Goal: Task Accomplishment & Management: Use online tool/utility

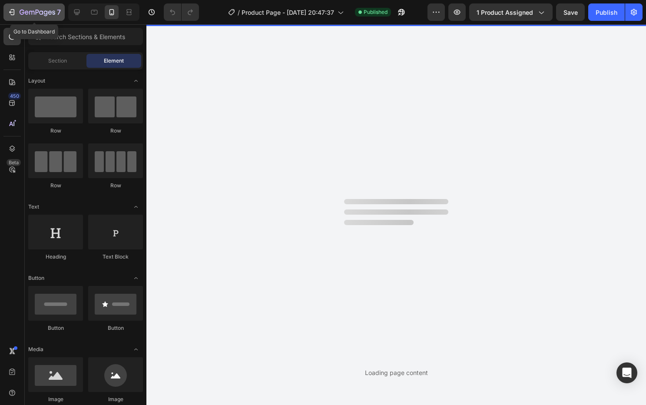
click at [16, 12] on div "7" at bounding box center [33, 12] width 53 height 10
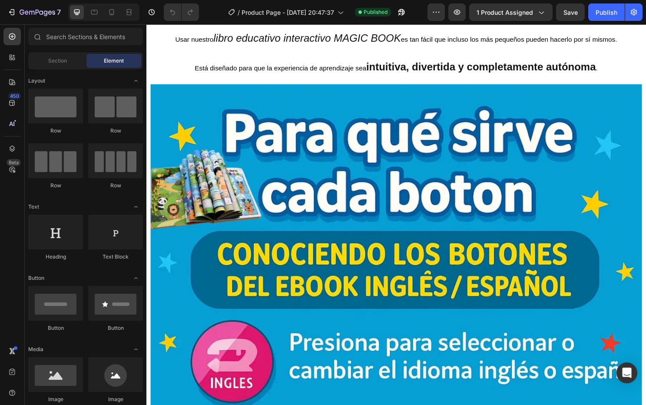
scroll to position [1014, 0]
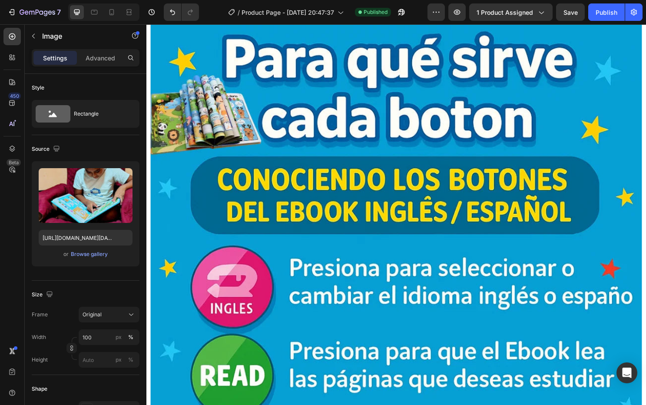
scroll to position [1071, 0]
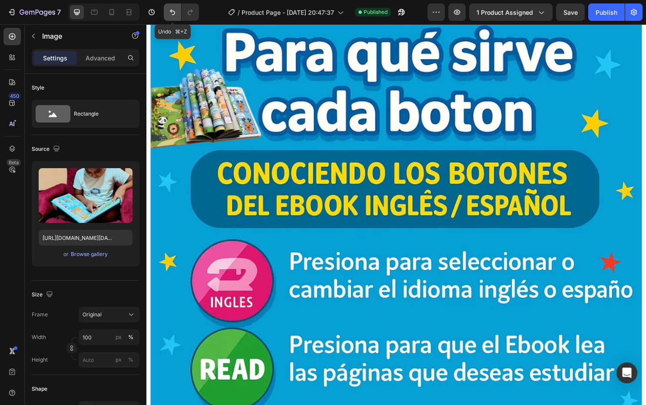
click at [178, 13] on button "Undo/Redo" at bounding box center [172, 11] width 17 height 17
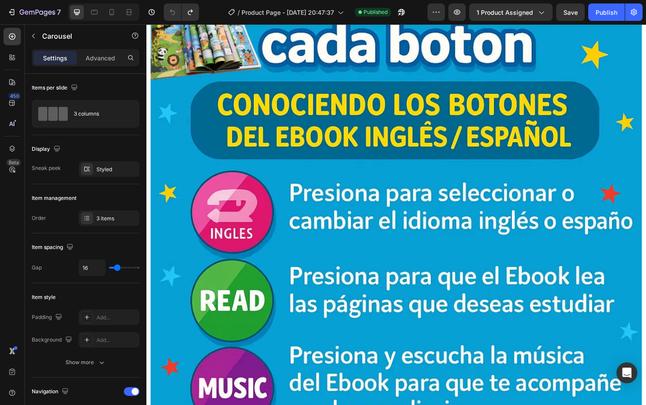
scroll to position [1140, 0]
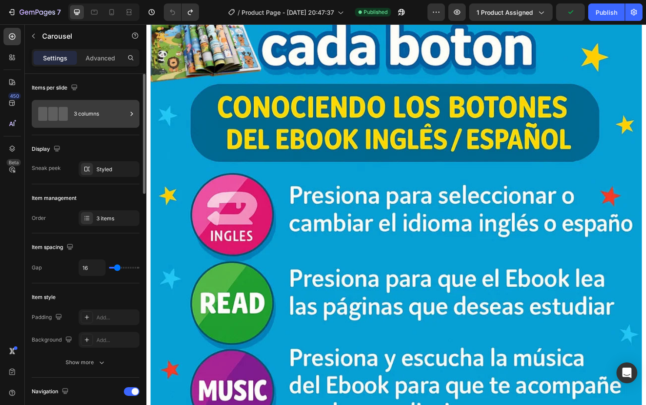
click at [62, 113] on span at bounding box center [63, 114] width 9 height 14
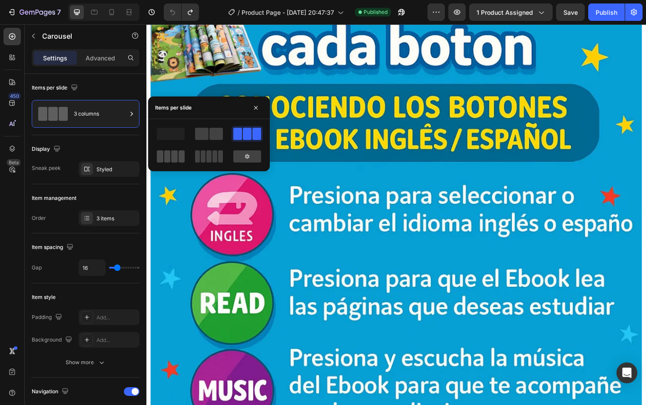
click at [162, 152] on span at bounding box center [160, 156] width 7 height 12
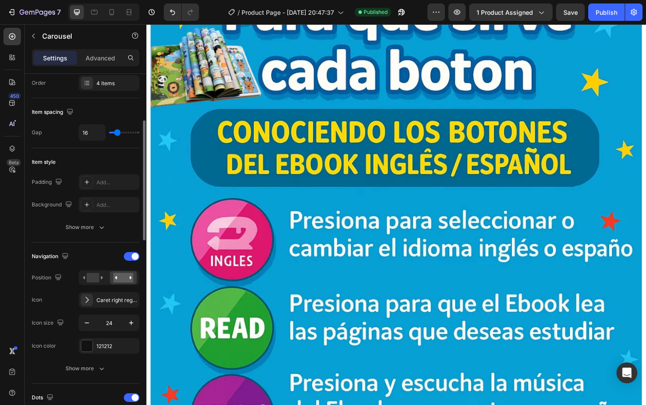
scroll to position [136, 0]
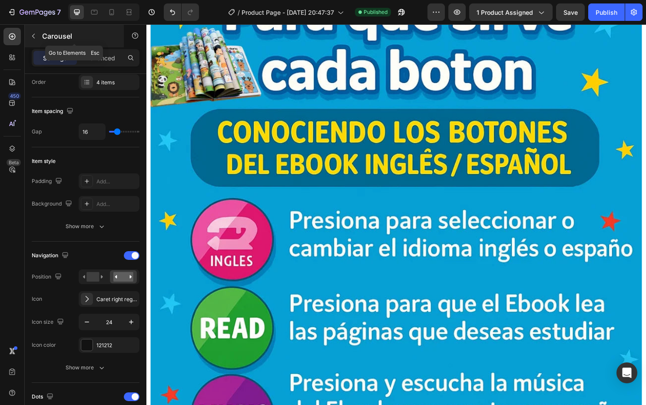
click at [36, 37] on icon "button" at bounding box center [33, 36] width 7 height 7
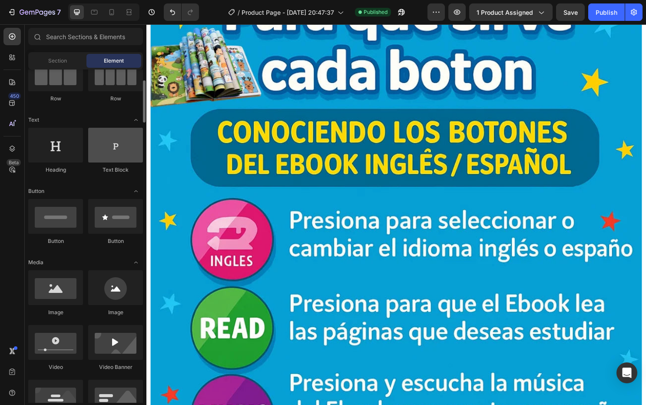
scroll to position [87, 0]
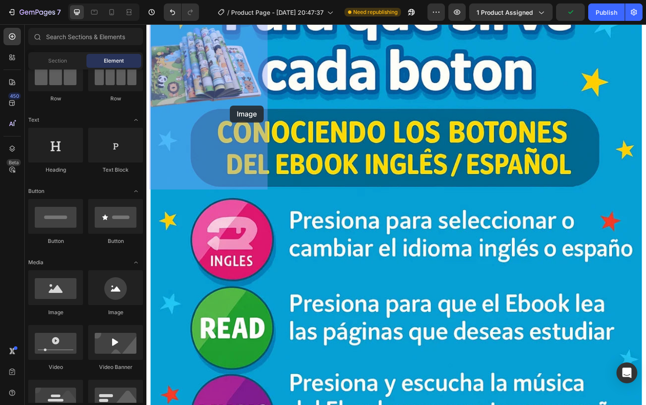
drag, startPoint x: 215, startPoint y: 304, endPoint x: 233, endPoint y: 109, distance: 195.8
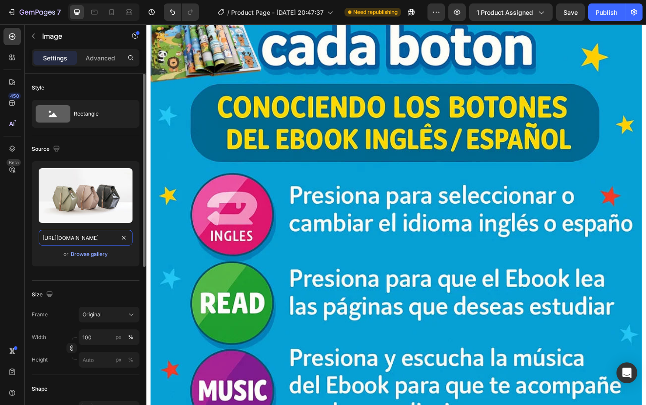
click at [88, 236] on input "[URL][DOMAIN_NAME]" at bounding box center [86, 238] width 94 height 16
click at [90, 254] on div "Browse gallery" at bounding box center [89, 254] width 37 height 8
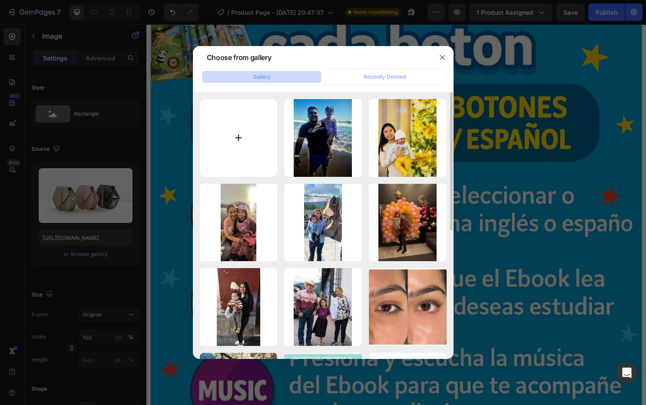
click at [232, 135] on input "file" at bounding box center [239, 138] width 78 height 78
type input "C:\fakepath\WhatsApp Image [DATE] 21.45.38.webp"
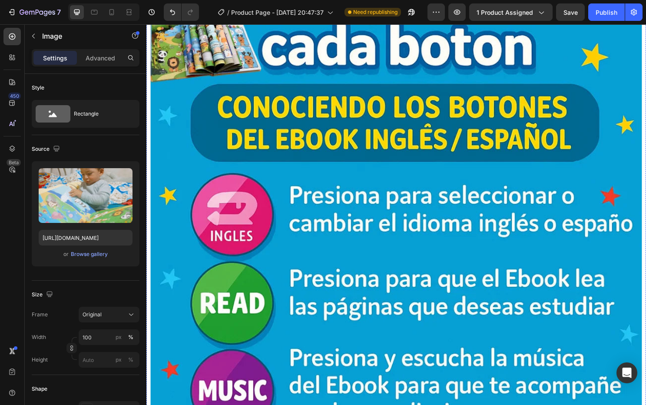
type input "[URL][DOMAIN_NAME]"
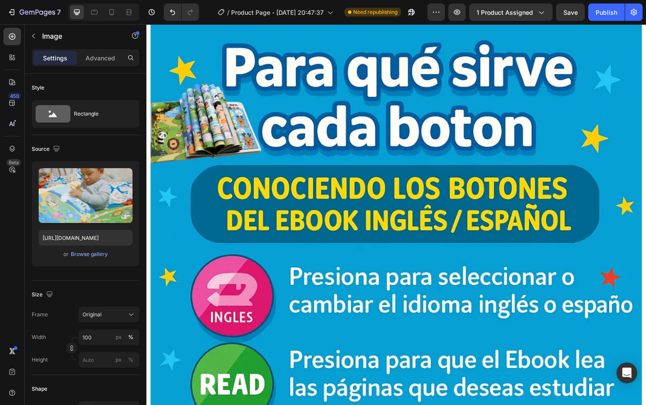
scroll to position [1056, 0]
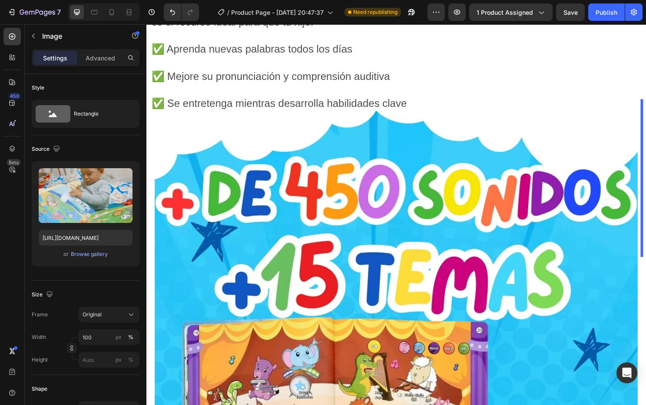
drag, startPoint x: 199, startPoint y: 153, endPoint x: 674, endPoint y: 181, distance: 475.6
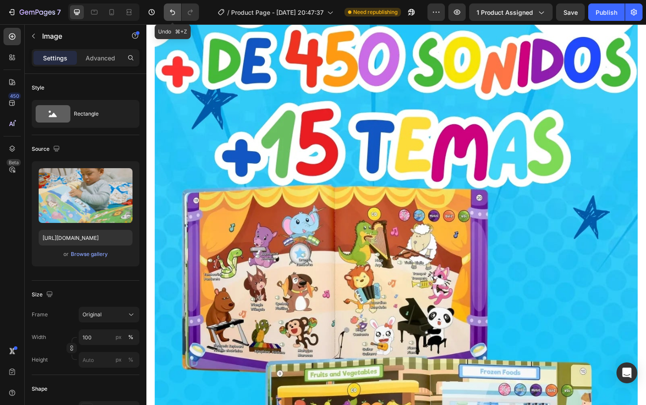
click at [172, 10] on icon "Undo/Redo" at bounding box center [172, 12] width 9 height 9
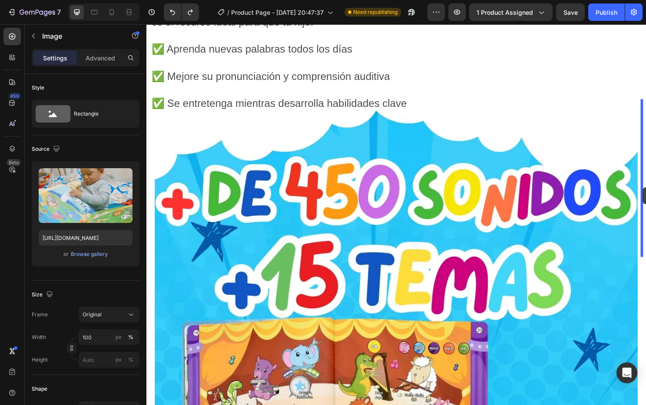
drag, startPoint x: 218, startPoint y: 169, endPoint x: 664, endPoint y: 194, distance: 447.2
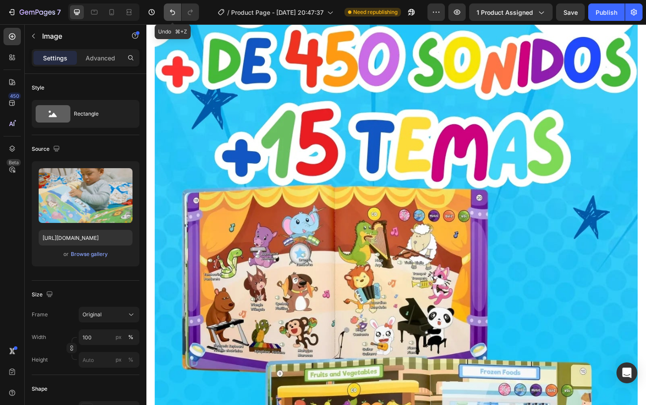
click at [167, 14] on button "Undo/Redo" at bounding box center [172, 11] width 17 height 17
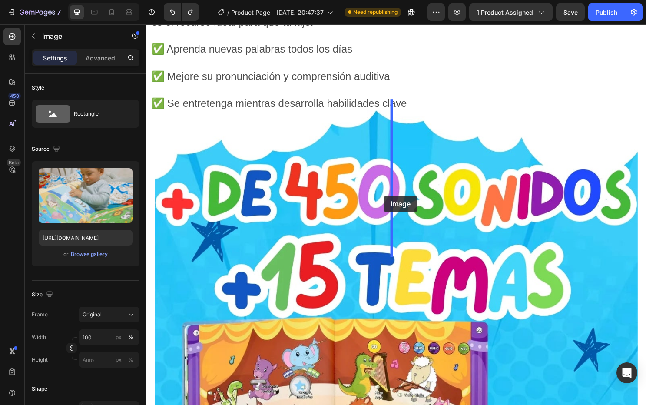
drag, startPoint x: 246, startPoint y: 210, endPoint x: 394, endPoint y: 203, distance: 147.8
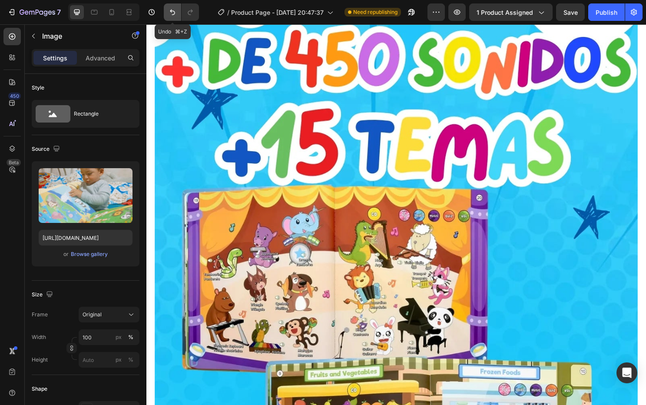
click at [173, 17] on button "Undo/Redo" at bounding box center [172, 11] width 17 height 17
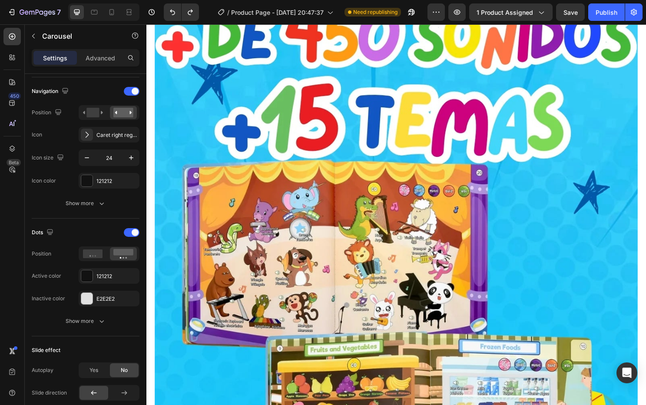
scroll to position [0, 0]
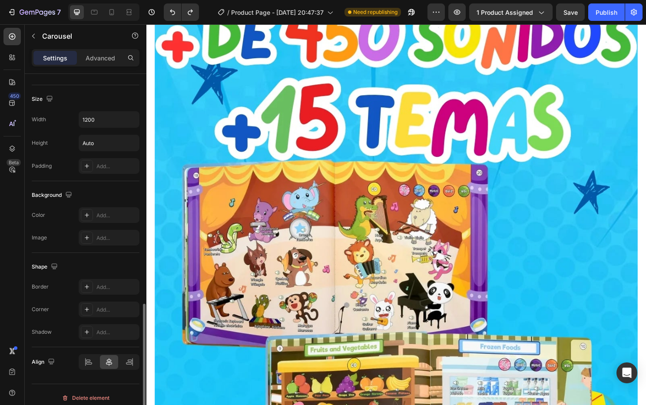
scroll to position [688, 0]
click at [99, 53] on p "Advanced" at bounding box center [101, 57] width 30 height 9
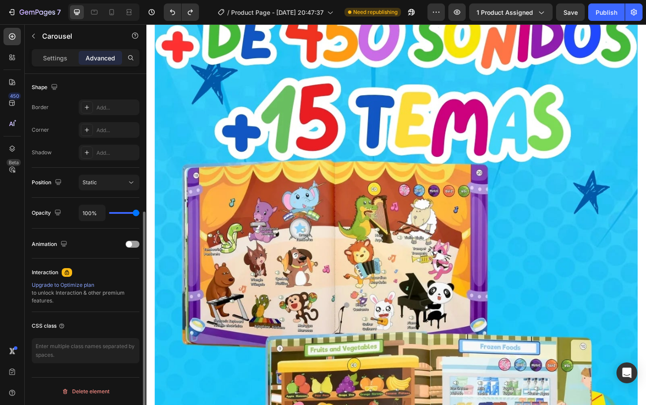
scroll to position [224, 0]
click at [136, 245] on div at bounding box center [133, 244] width 14 height 7
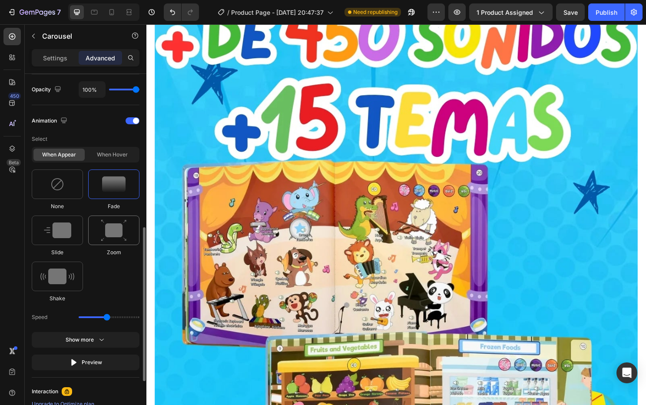
scroll to position [350, 0]
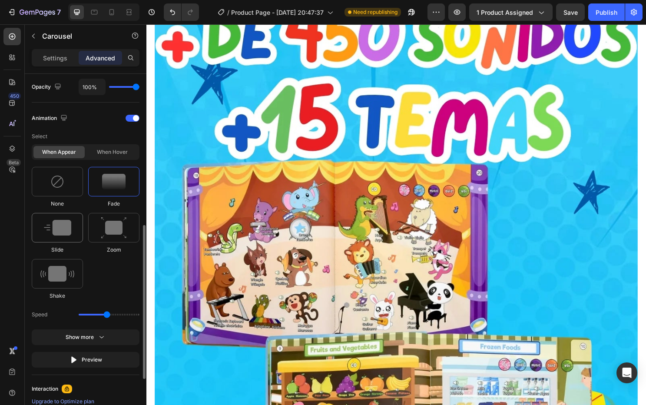
click at [60, 218] on div at bounding box center [57, 228] width 51 height 30
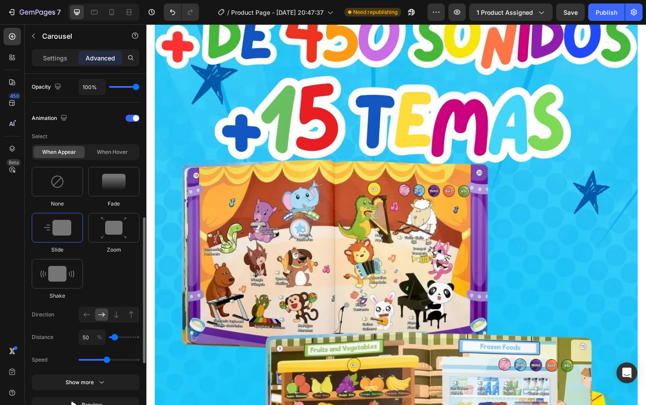
click at [82, 232] on div at bounding box center [57, 228] width 51 height 30
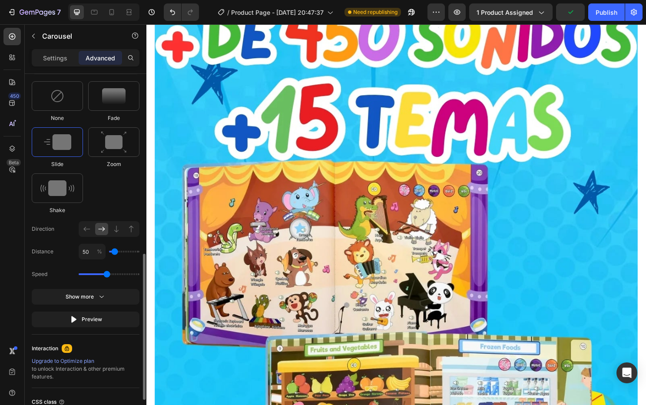
scroll to position [438, 0]
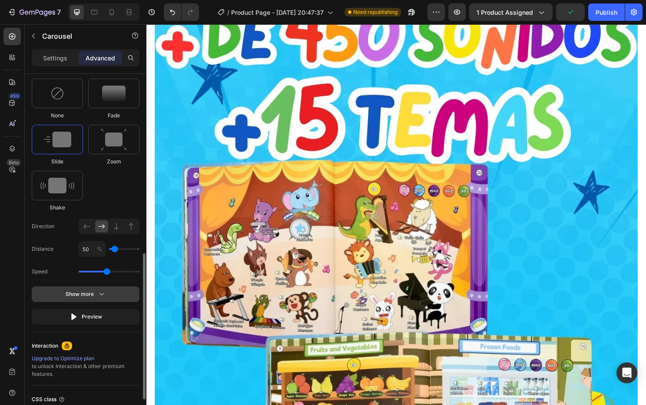
click at [99, 294] on icon "button" at bounding box center [101, 294] width 9 height 9
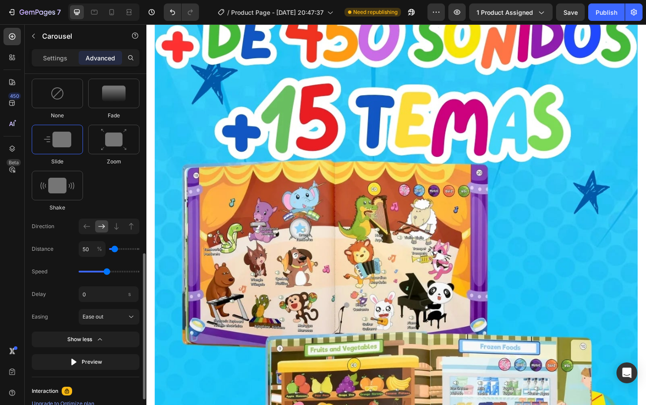
type input "100"
type input "150"
drag, startPoint x: 115, startPoint y: 251, endPoint x: 121, endPoint y: 251, distance: 6.1
type input "150"
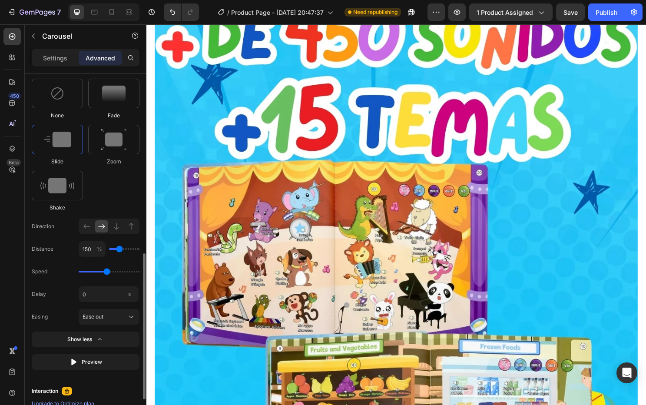
click at [121, 250] on input "range" at bounding box center [124, 249] width 30 height 2
type input "200"
type input "250"
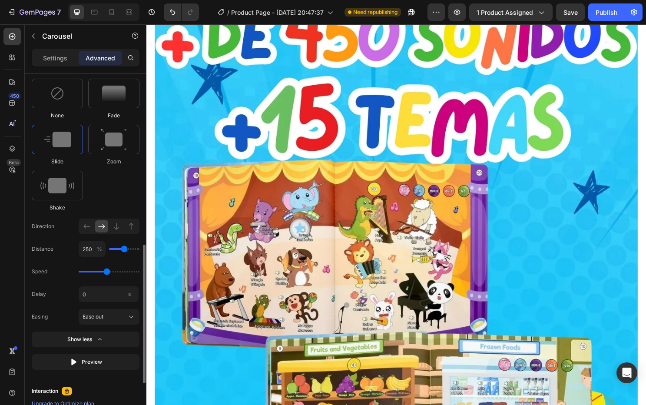
click at [125, 249] on input "range" at bounding box center [124, 249] width 30 height 2
type input "200"
type input "150"
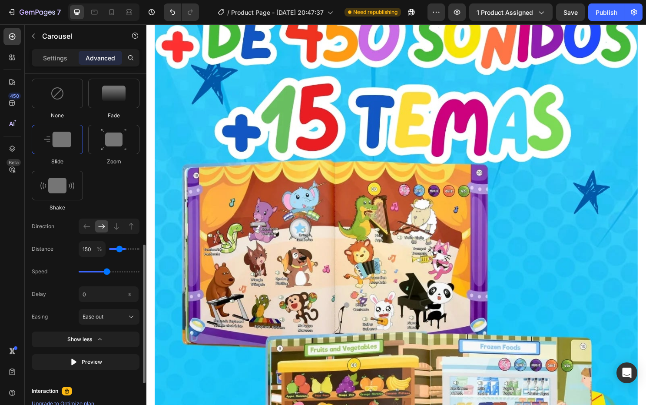
type input "100"
type input "50"
drag, startPoint x: 123, startPoint y: 249, endPoint x: 116, endPoint y: 249, distance: 7.8
type input "50"
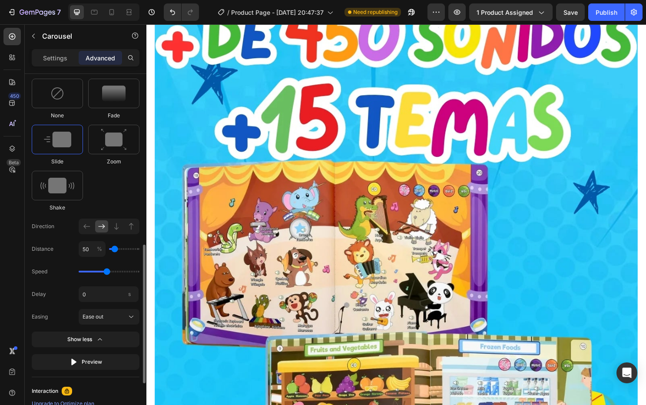
click at [116, 249] on input "range" at bounding box center [124, 249] width 30 height 2
type input "100"
type input "50"
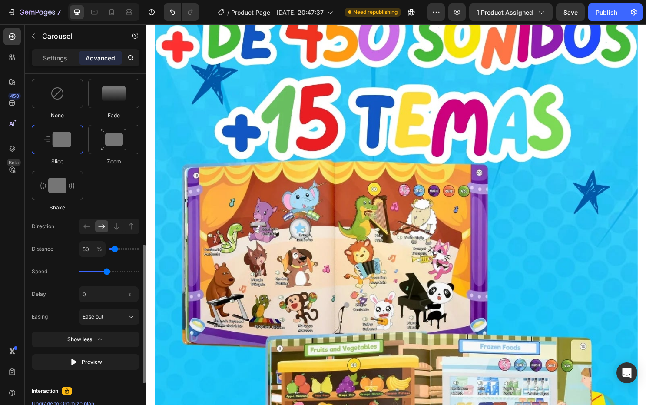
click at [115, 250] on input "range" at bounding box center [124, 249] width 30 height 2
type input "0"
click at [109, 250] on input "range" at bounding box center [124, 249] width 30 height 2
click at [105, 298] on input "0" at bounding box center [109, 294] width 60 height 16
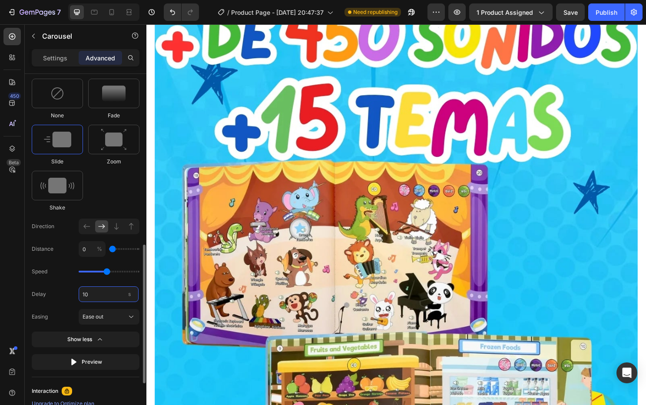
type input "1"
type input "0"
click at [112, 321] on div "Ease out" at bounding box center [109, 316] width 53 height 9
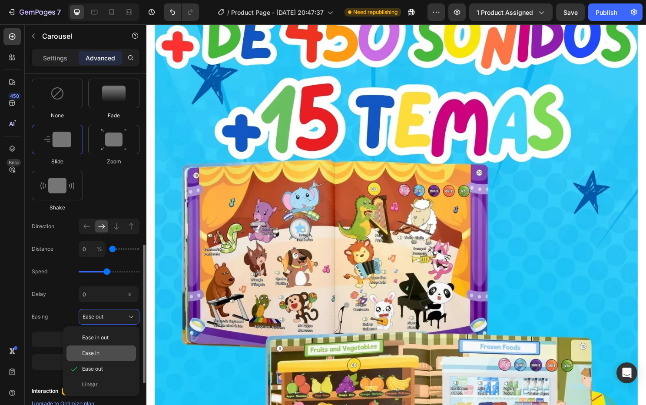
click at [121, 352] on div "Ease in" at bounding box center [107, 353] width 50 height 8
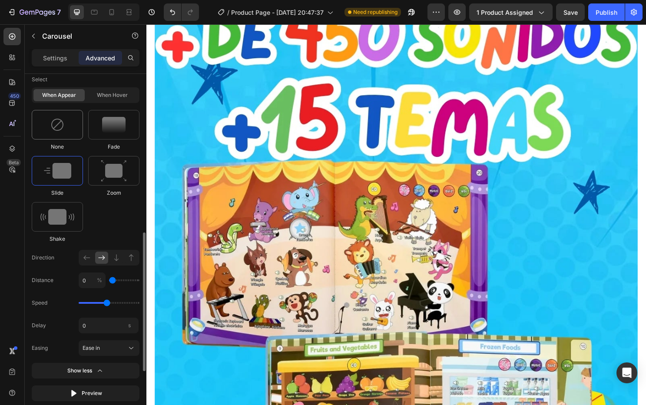
click at [68, 123] on div at bounding box center [57, 125] width 51 height 30
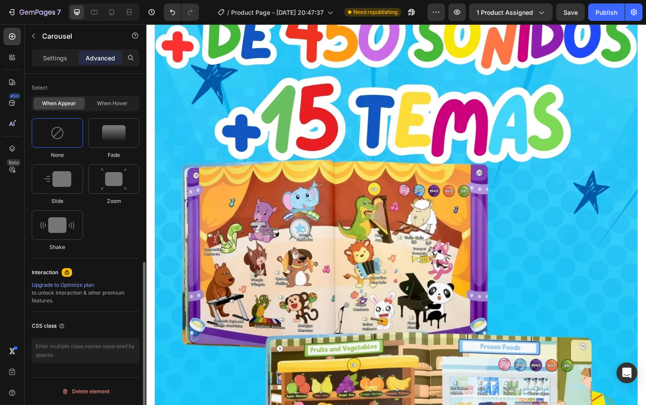
scroll to position [398, 0]
click at [115, 99] on div "When hover" at bounding box center [111, 103] width 51 height 12
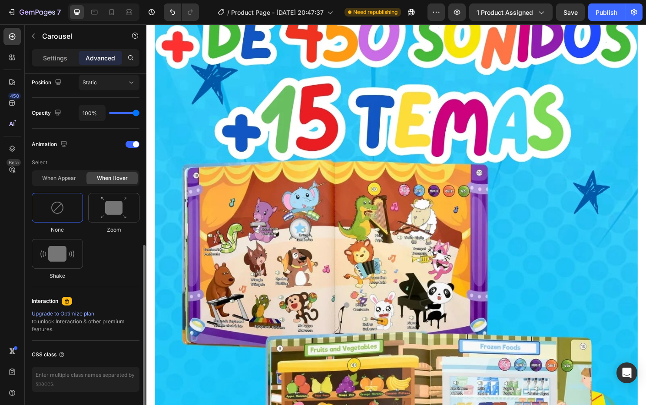
scroll to position [322, 0]
click at [83, 241] on div "Zoom" at bounding box center [57, 261] width 51 height 41
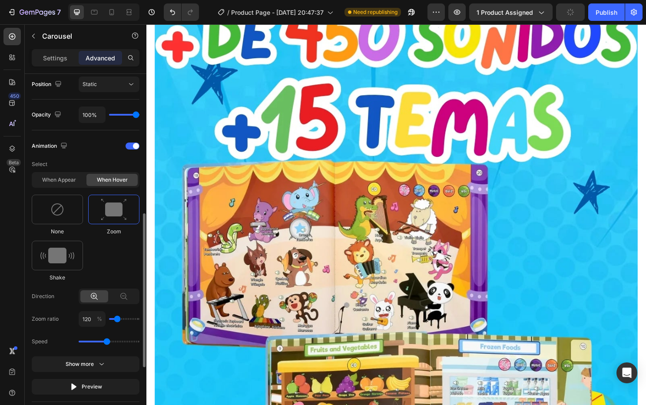
click at [113, 221] on div at bounding box center [113, 210] width 51 height 30
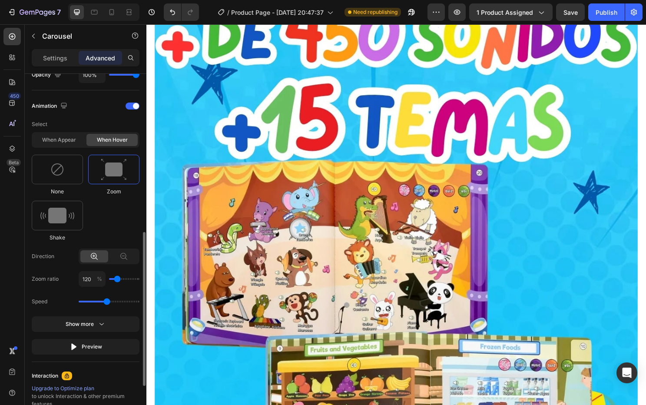
scroll to position [363, 0]
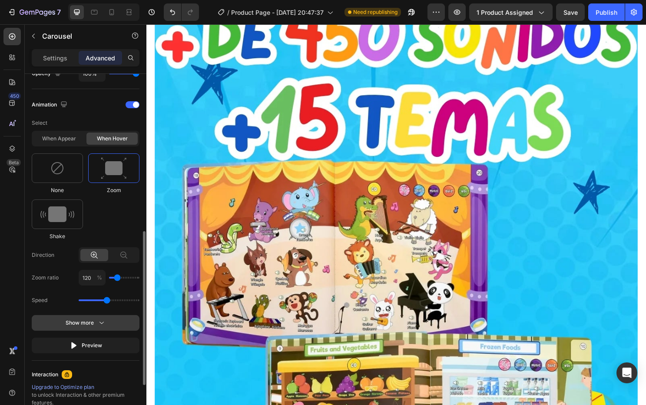
click at [103, 318] on icon "button" at bounding box center [101, 322] width 9 height 9
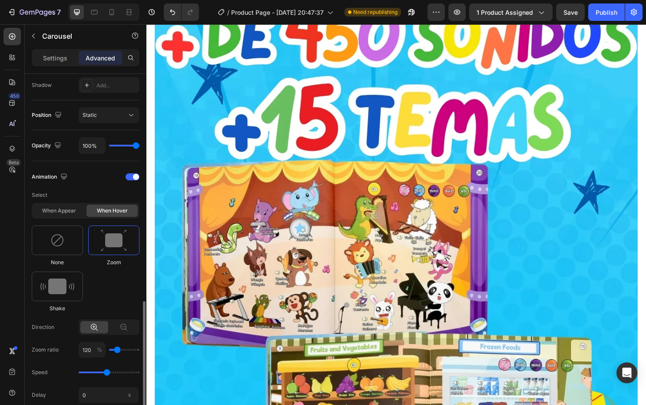
scroll to position [262, 0]
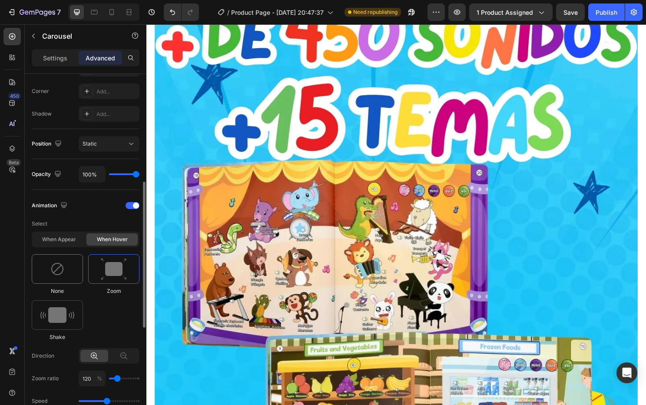
click at [53, 270] on img at bounding box center [57, 269] width 14 height 14
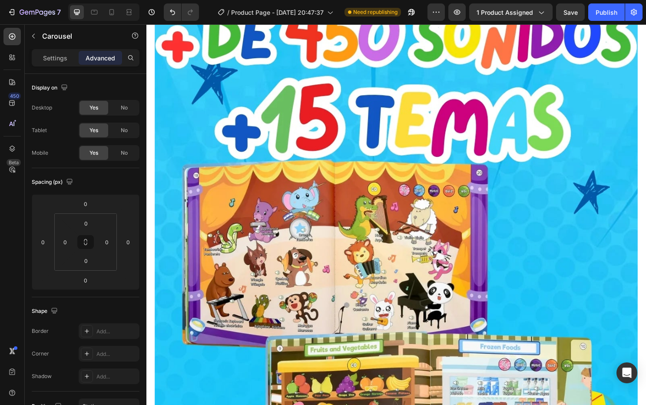
scroll to position [1053, 0]
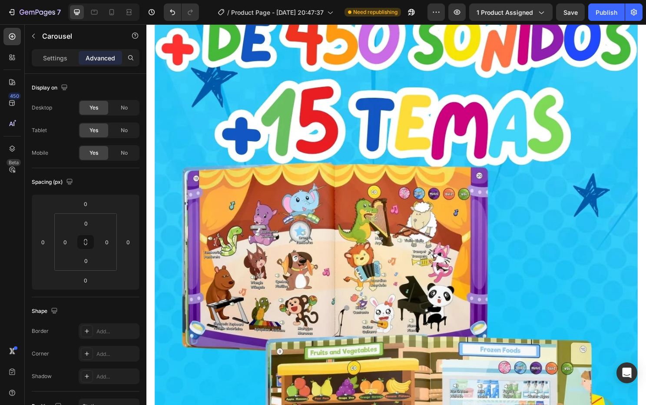
click at [62, 60] on p "Settings" at bounding box center [55, 57] width 24 height 9
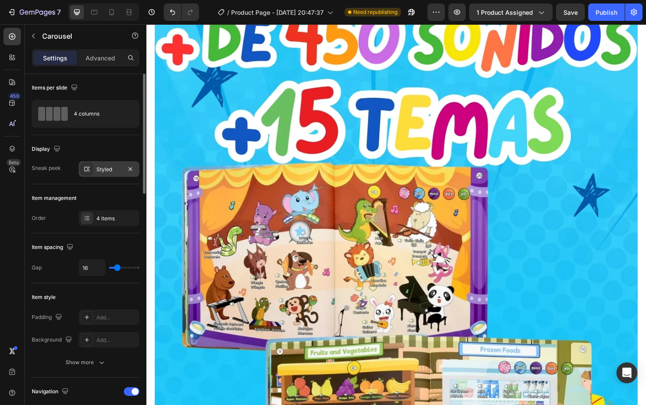
click at [90, 171] on icon at bounding box center [86, 168] width 7 height 7
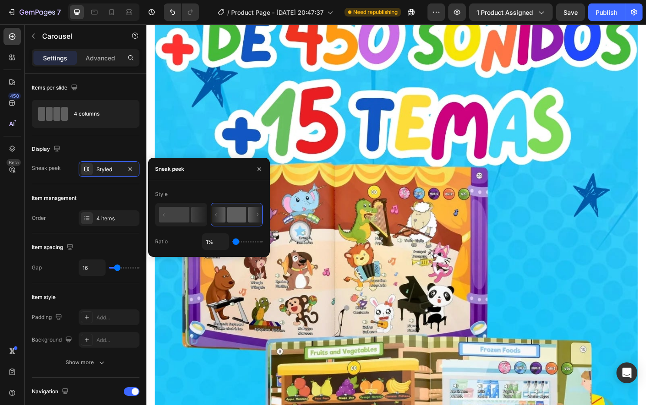
type input "2%"
type input "2"
type input "28%"
type input "28"
type input "42%"
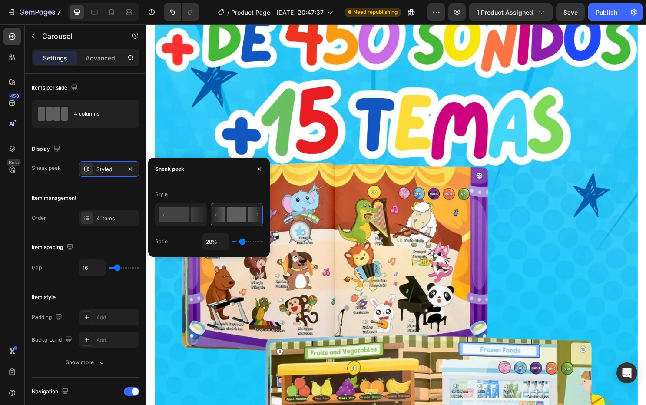
type input "42"
type input "44%"
type input "44"
type input "40%"
type input "40"
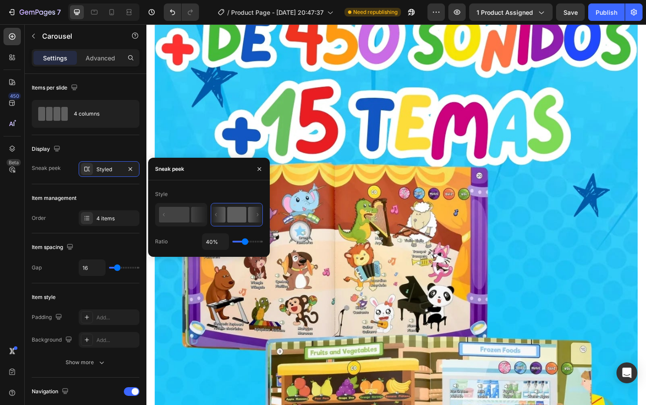
type input "19%"
type input "19"
type input "4%"
type input "4"
type input "1%"
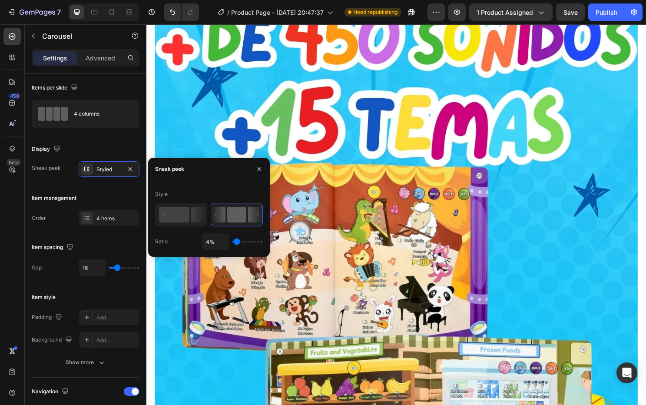
type input "1"
click at [232, 242] on input "range" at bounding box center [247, 242] width 30 height 2
click at [136, 199] on div "Item management" at bounding box center [86, 198] width 108 height 14
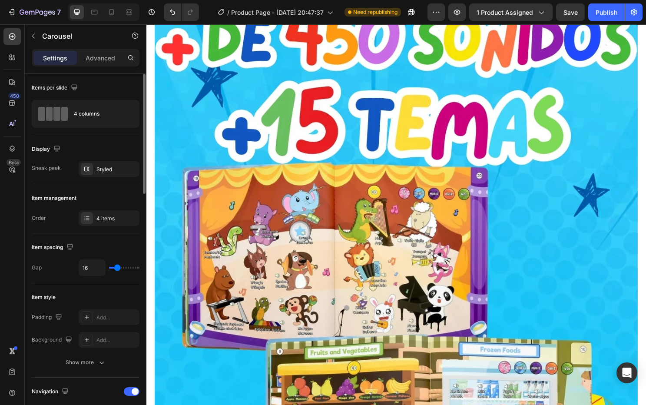
type input "18"
type input "36"
type input "48"
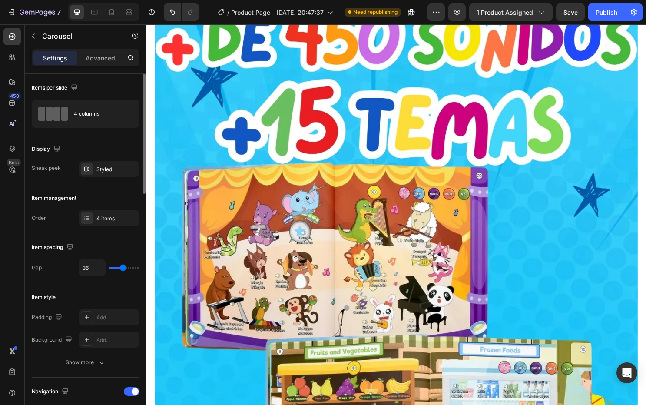
type input "48"
type input "53"
type input "50"
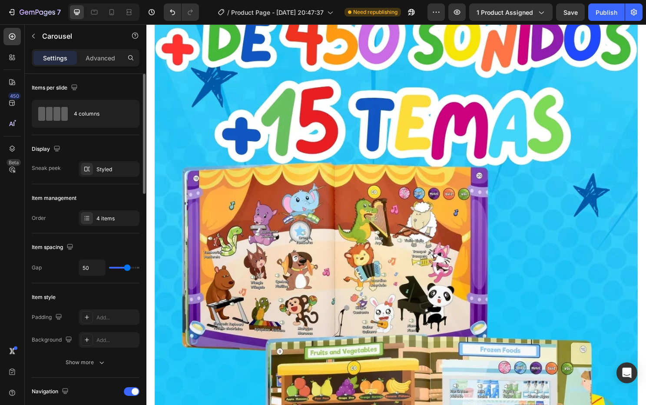
type input "39"
type input "22"
type input "20"
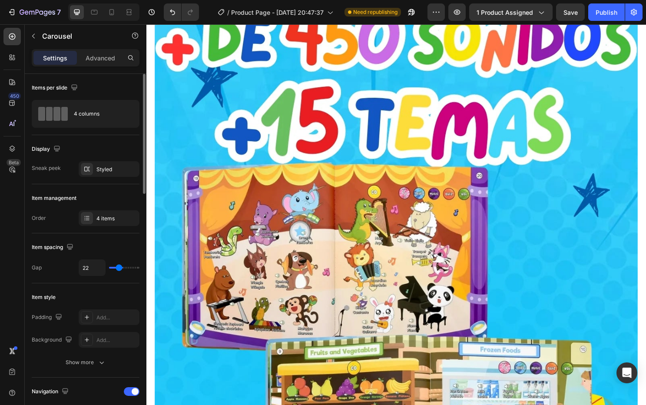
type input "20"
type input "19"
type input "16"
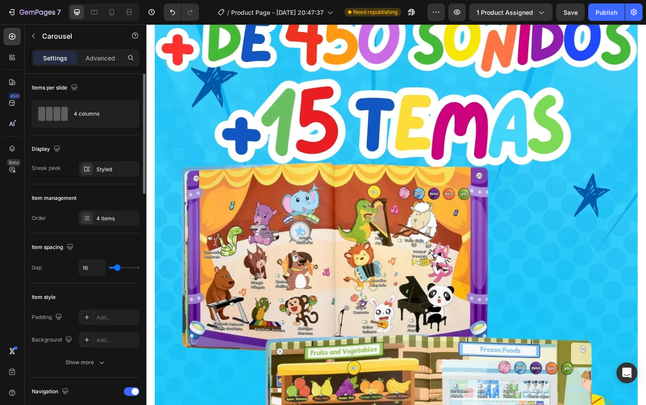
type input "15"
type input "9"
type input "4"
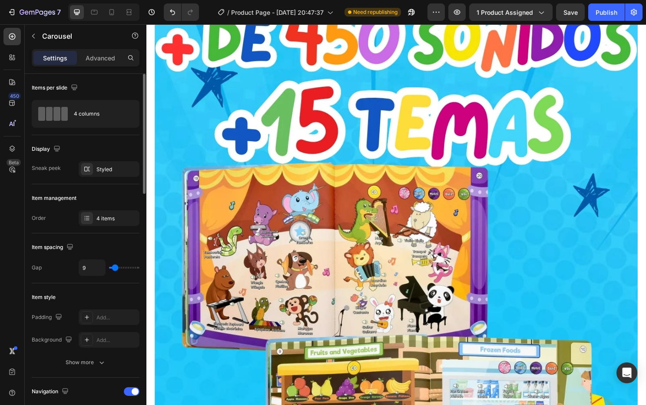
type input "4"
type input "5"
type input "13"
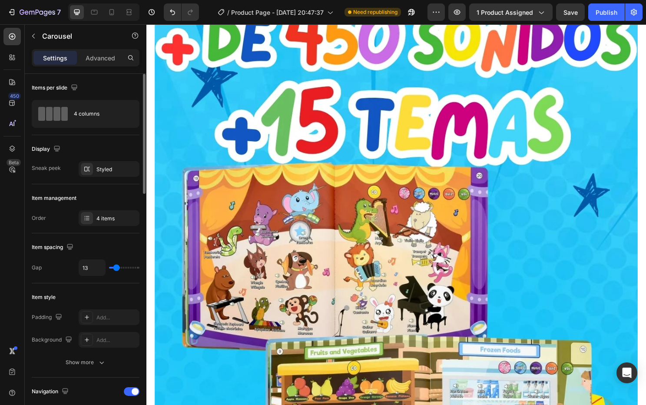
type input "15"
type input "19"
type input "20"
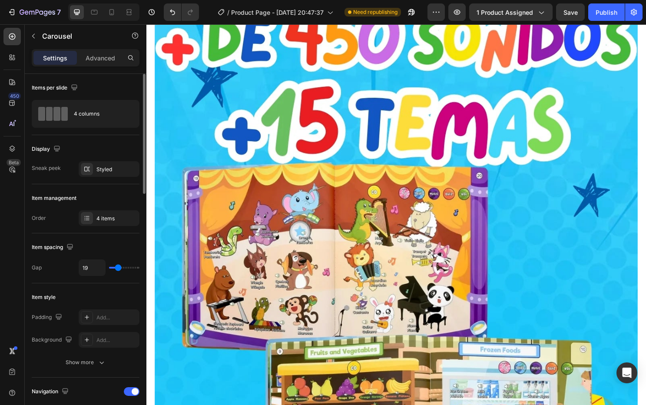
type input "20"
type input "19"
type input "15"
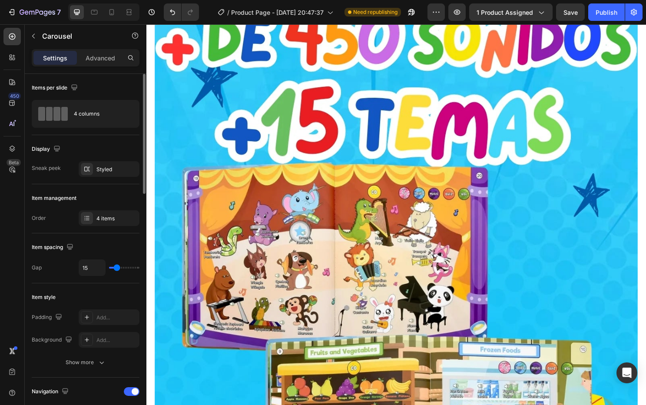
click at [116, 268] on input "range" at bounding box center [124, 268] width 30 height 2
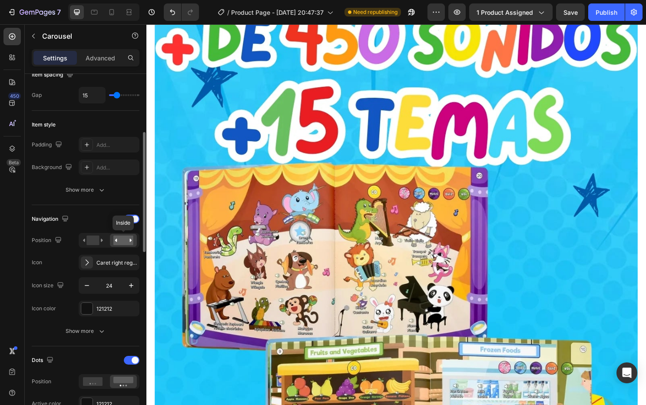
scroll to position [175, 0]
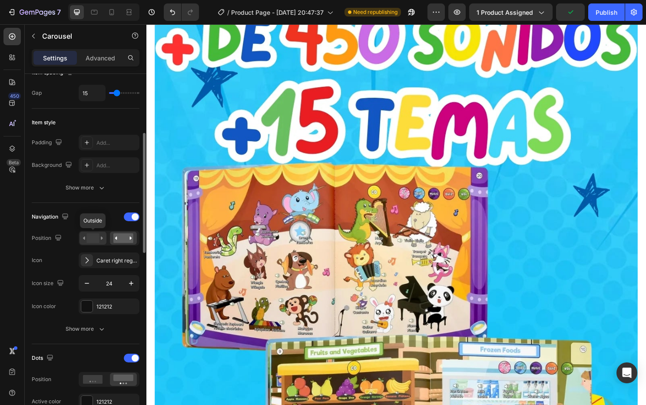
click at [96, 240] on rect at bounding box center [92, 238] width 13 height 10
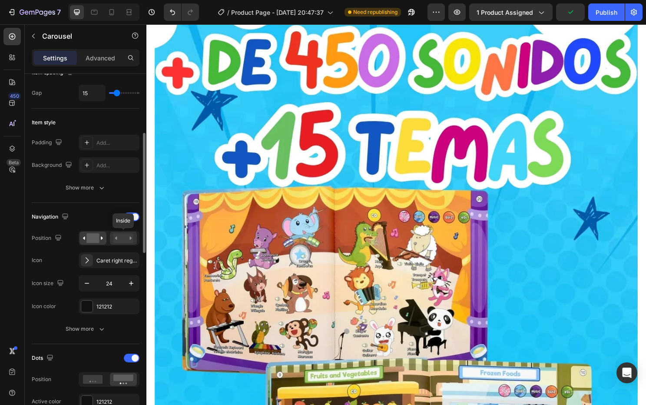
click at [125, 239] on rect at bounding box center [123, 238] width 20 height 10
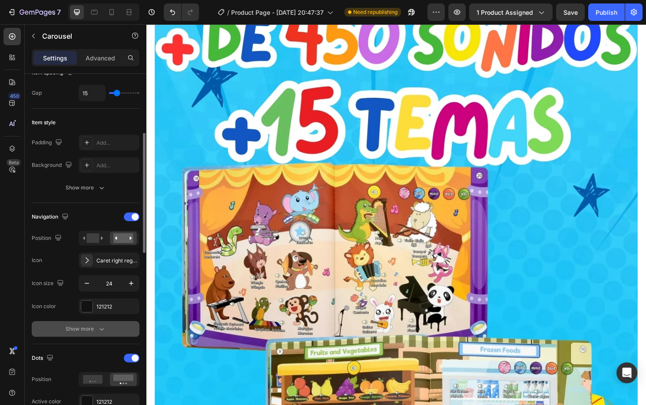
click at [82, 329] on div "Show more" at bounding box center [86, 328] width 40 height 9
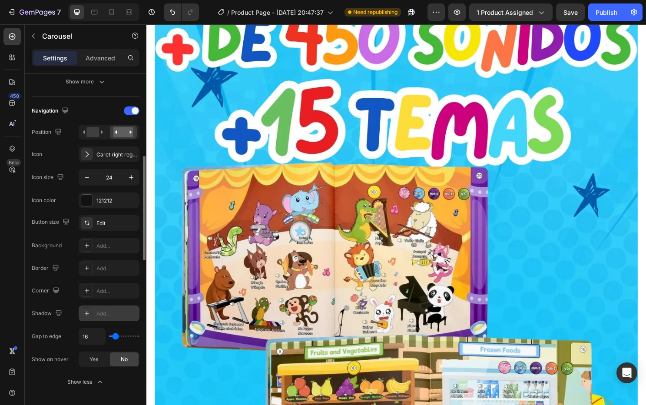
scroll to position [291, 0]
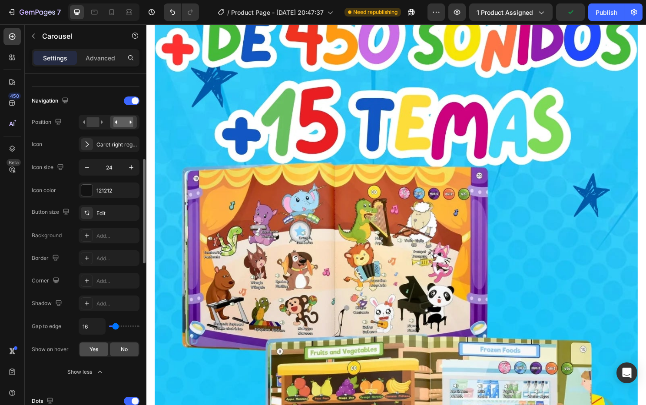
click at [94, 351] on span "Yes" at bounding box center [93, 349] width 9 height 8
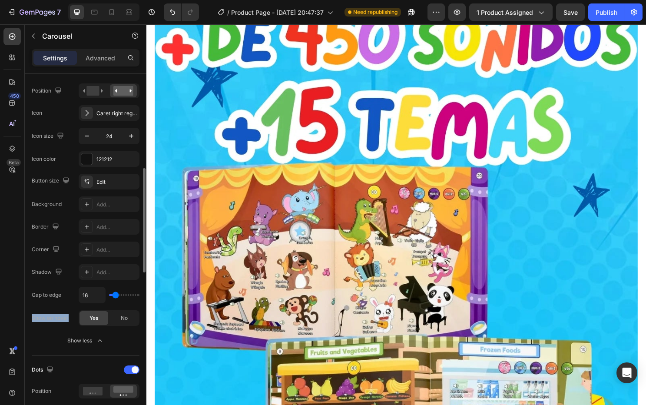
drag, startPoint x: 68, startPoint y: 319, endPoint x: 31, endPoint y: 318, distance: 36.9
click at [31, 318] on div "Items per slide 4 columns Display Sneak peek Styled Item management Order 4 ite…" at bounding box center [86, 358] width 122 height 1212
copy div "Show on hover"
click at [128, 317] on span "No" at bounding box center [124, 318] width 7 height 8
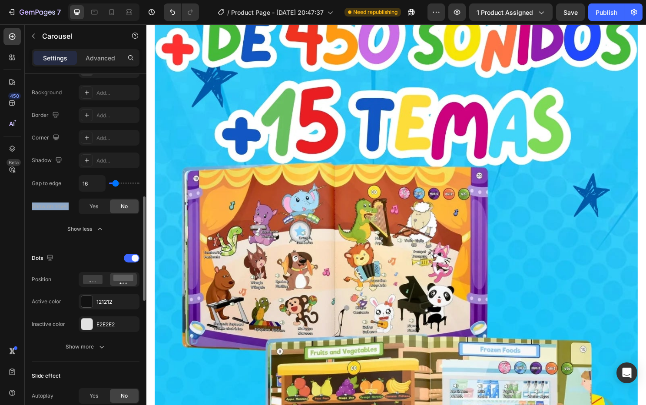
scroll to position [443, 0]
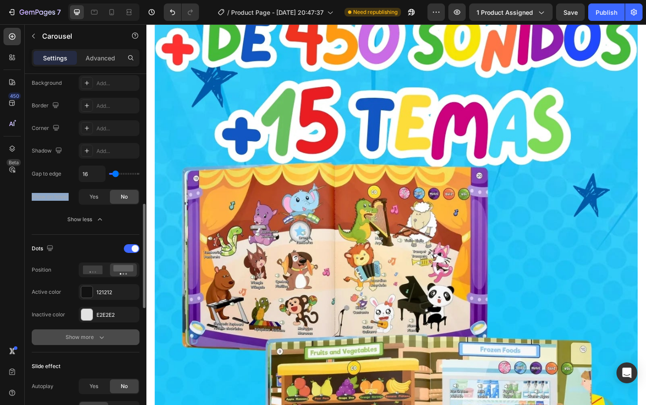
click at [96, 339] on div "Show more" at bounding box center [86, 337] width 40 height 9
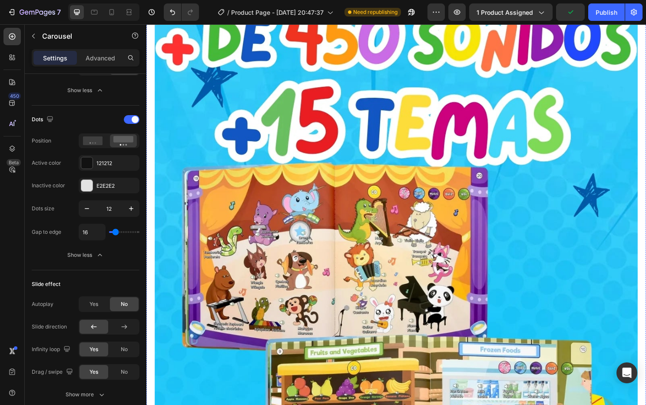
scroll to position [1055, 0]
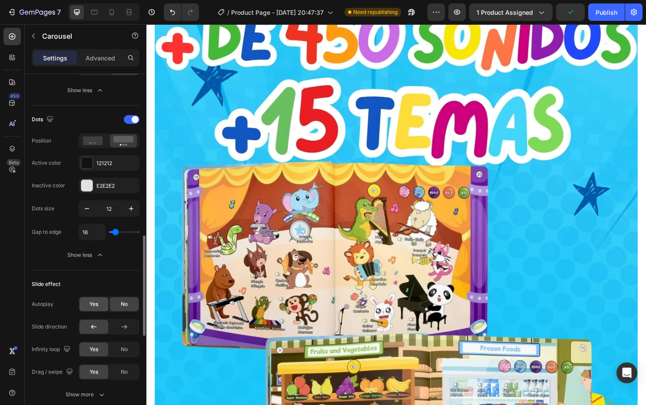
click at [98, 307] on span "Yes" at bounding box center [93, 304] width 9 height 8
type input "2.2s"
type input "2.2"
type input "2.5s"
type input "2.5"
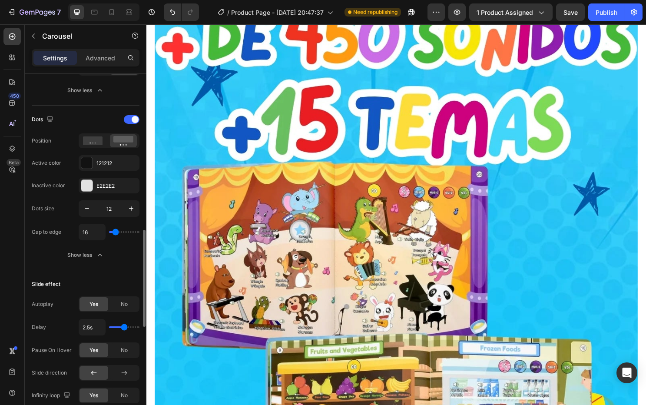
type input "2.7s"
type input "2.7"
type input "2.6s"
type input "2.6"
type input "2.2s"
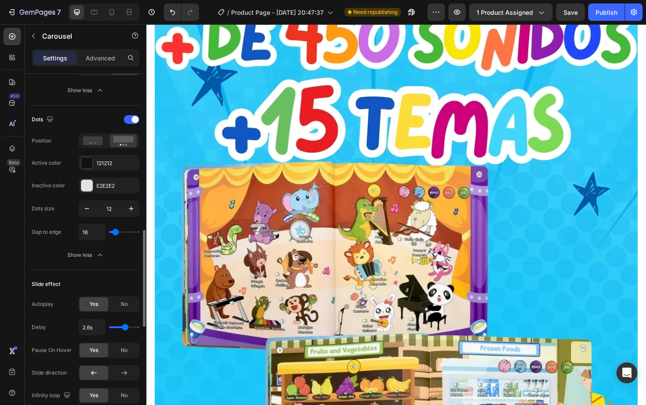
type input "2.2"
type input "1.9s"
type input "1.9"
type input "1.7s"
type input "1.7"
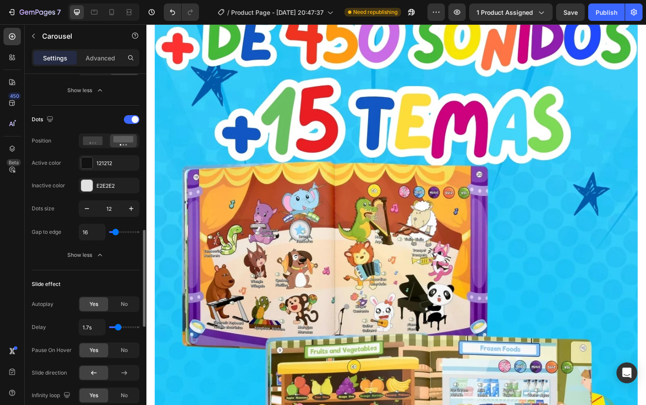
type input "1.6s"
type input "1.6"
type input "1.4s"
type input "1.4"
type input "1.6s"
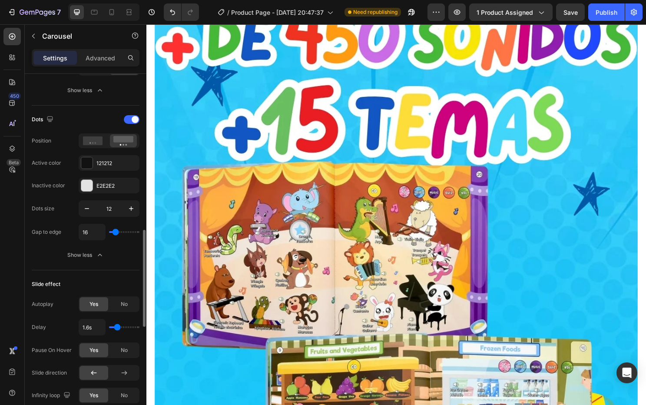
drag, startPoint x: 121, startPoint y: 327, endPoint x: 116, endPoint y: 327, distance: 5.6
type input "1.6"
click at [116, 327] on input "range" at bounding box center [124, 327] width 30 height 2
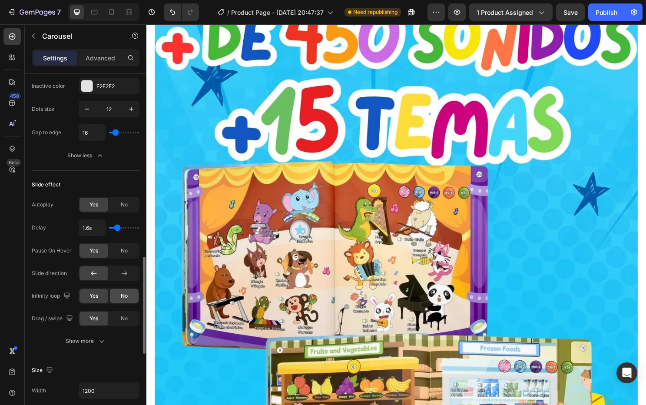
scroll to position [676, 0]
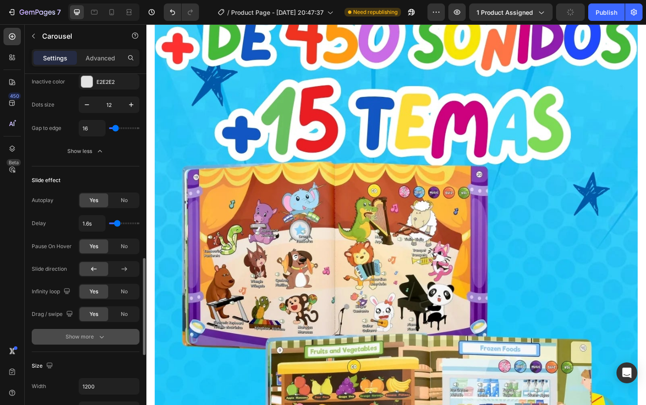
click at [122, 334] on button "Show more" at bounding box center [86, 337] width 108 height 16
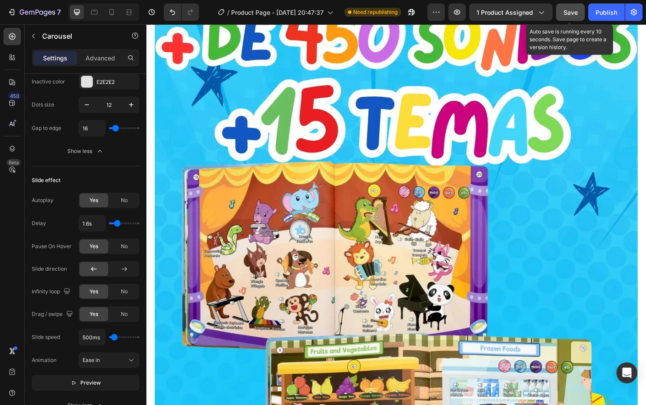
click at [570, 12] on span "Save" at bounding box center [570, 12] width 14 height 7
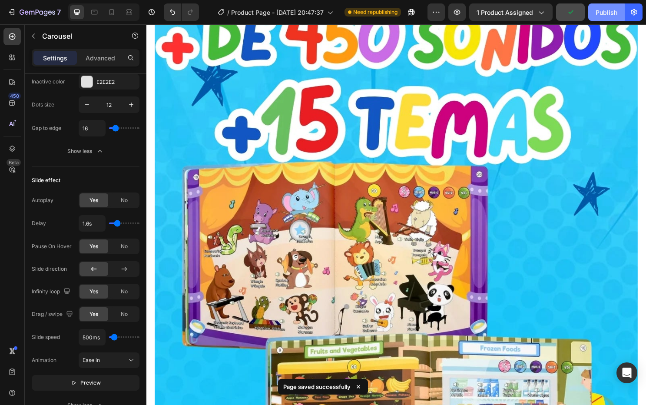
click at [604, 12] on div "Publish" at bounding box center [607, 12] width 22 height 9
